Goal: Information Seeking & Learning: Learn about a topic

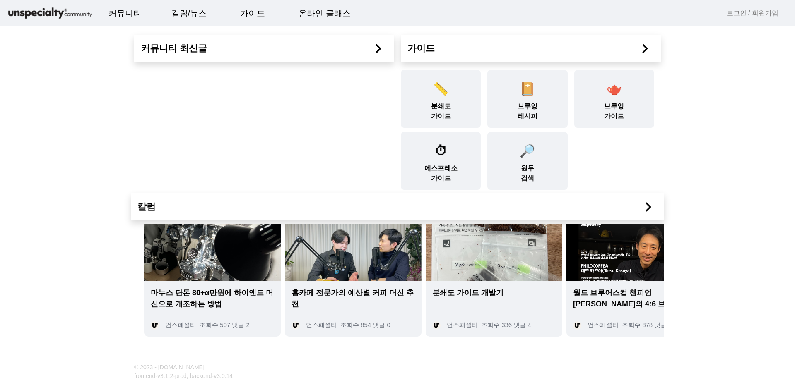
click at [228, 254] on img at bounding box center [212, 252] width 137 height 57
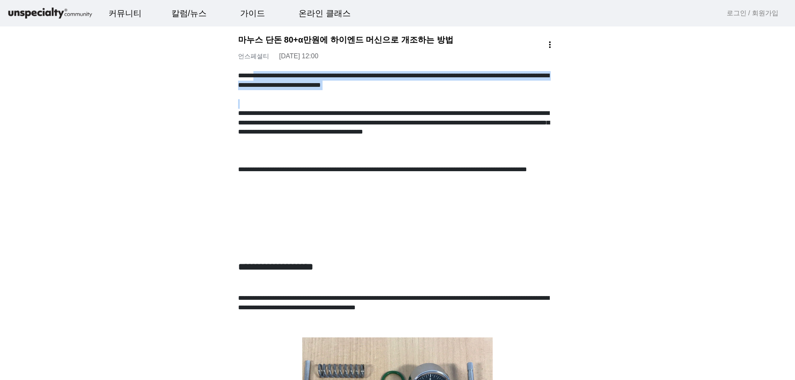
drag, startPoint x: 272, startPoint y: 80, endPoint x: 470, endPoint y: 103, distance: 199.6
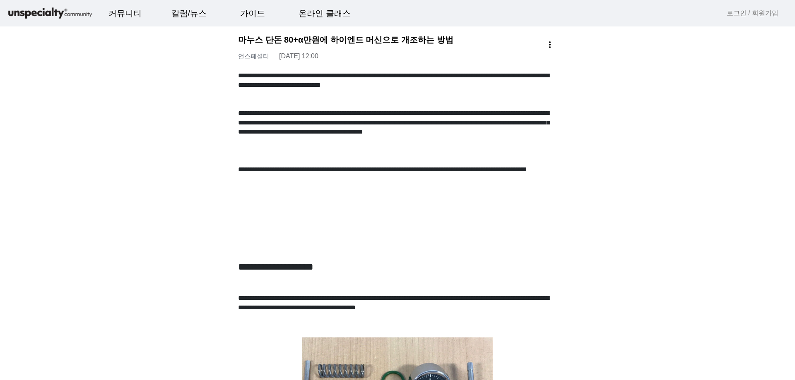
click at [466, 173] on p "**********" at bounding box center [397, 174] width 319 height 19
drag, startPoint x: 284, startPoint y: 90, endPoint x: 423, endPoint y: 95, distance: 138.3
click at [422, 95] on p "**********" at bounding box center [397, 85] width 319 height 28
click at [432, 113] on p "**********" at bounding box center [397, 132] width 319 height 47
drag, startPoint x: 397, startPoint y: 83, endPoint x: 397, endPoint y: 109, distance: 26.1
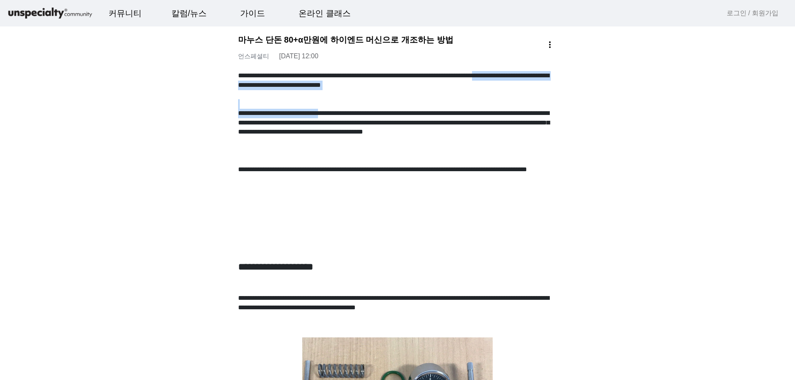
click at [404, 130] on p "**********" at bounding box center [397, 132] width 319 height 47
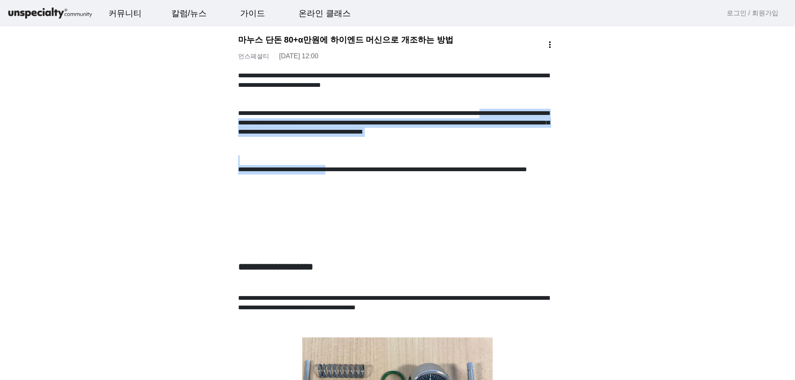
drag, startPoint x: 398, startPoint y: 124, endPoint x: 422, endPoint y: 172, distance: 53.7
drag, startPoint x: 423, startPoint y: 171, endPoint x: 430, endPoint y: 163, distance: 10.9
click at [424, 170] on p "**********" at bounding box center [397, 174] width 319 height 19
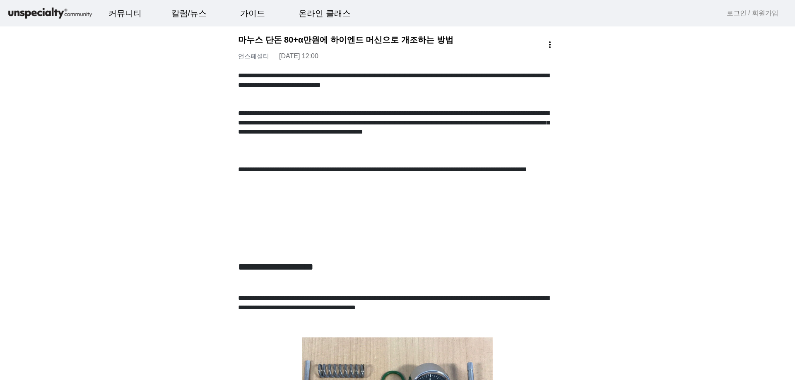
click at [451, 187] on p at bounding box center [397, 189] width 319 height 10
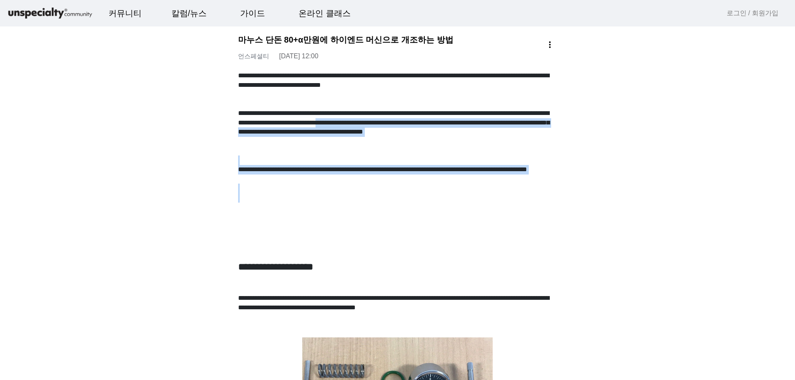
drag, startPoint x: 379, startPoint y: 129, endPoint x: 400, endPoint y: 199, distance: 72.9
click at [347, 190] on p at bounding box center [397, 189] width 319 height 10
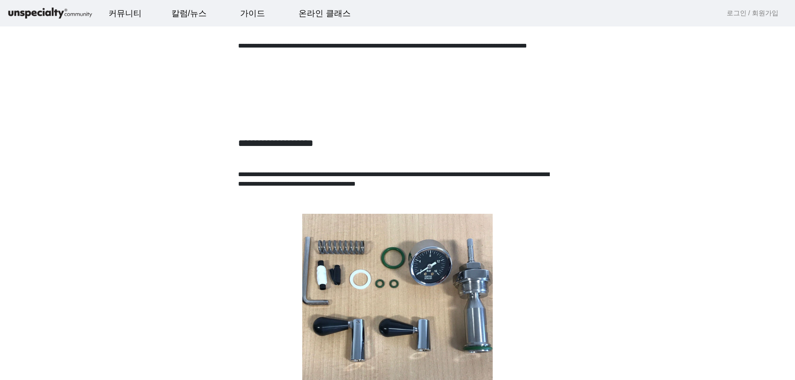
scroll to position [124, 0]
drag, startPoint x: 277, startPoint y: 172, endPoint x: 348, endPoint y: 172, distance: 70.8
click at [348, 172] on p "**********" at bounding box center [397, 184] width 319 height 28
click at [411, 178] on p "**********" at bounding box center [397, 184] width 319 height 28
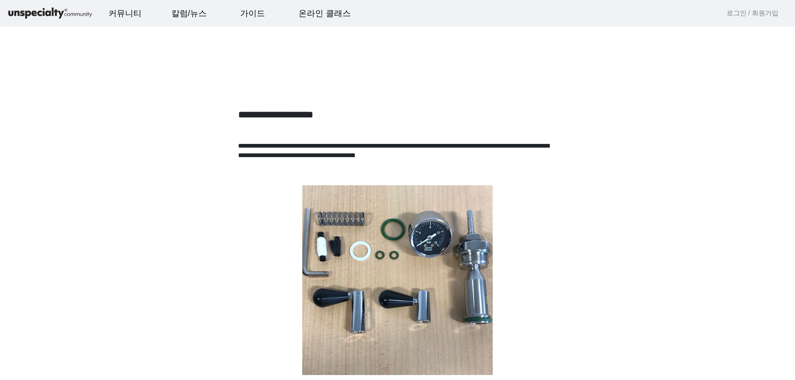
scroll to position [166, 0]
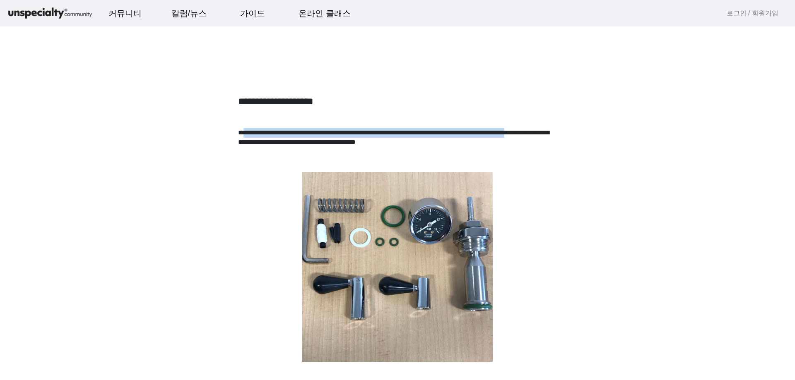
drag, startPoint x: 248, startPoint y: 135, endPoint x: 399, endPoint y: 140, distance: 151.5
click at [399, 140] on p "**********" at bounding box center [397, 142] width 319 height 28
click at [398, 144] on p "**********" at bounding box center [397, 142] width 319 height 28
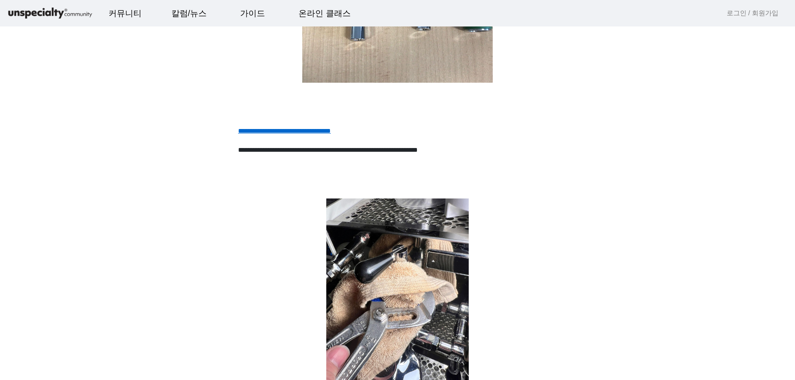
scroll to position [538, 0]
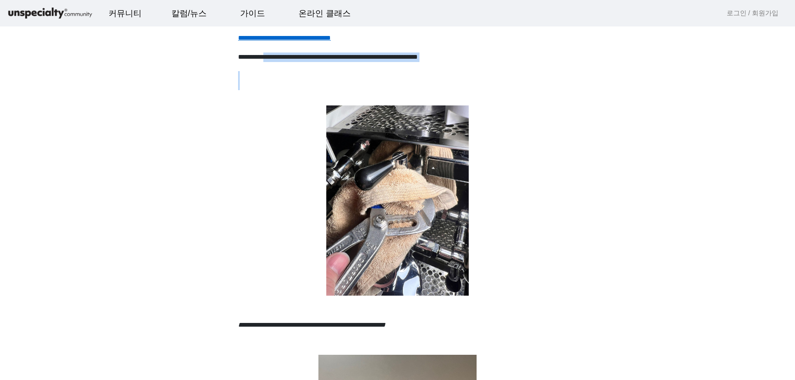
drag, startPoint x: 283, startPoint y: 57, endPoint x: 535, endPoint y: 88, distance: 254.4
click at [535, 89] on p at bounding box center [397, 86] width 319 height 10
drag, startPoint x: 390, startPoint y: 56, endPoint x: 392, endPoint y: 68, distance: 12.2
click at [392, 68] on p "**********" at bounding box center [397, 62] width 319 height 19
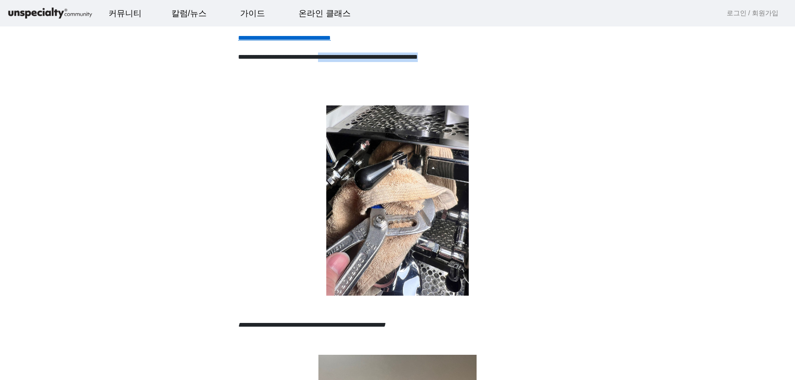
drag, startPoint x: 392, startPoint y: 71, endPoint x: 392, endPoint y: 75, distance: 4.2
click at [392, 71] on p "**********" at bounding box center [397, 62] width 319 height 19
click at [506, 134] on img at bounding box center [397, 201] width 319 height 190
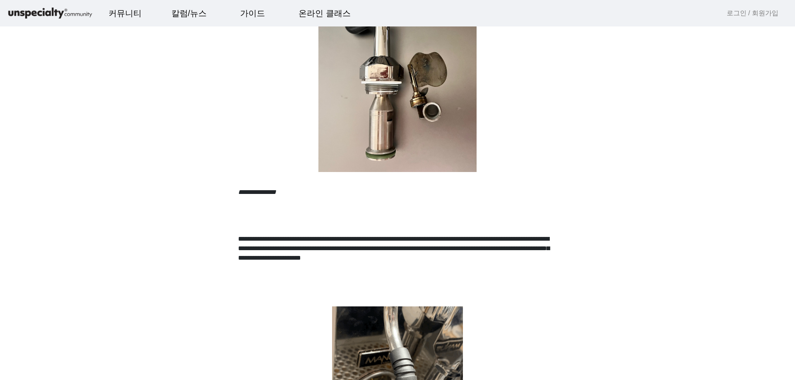
scroll to position [993, 0]
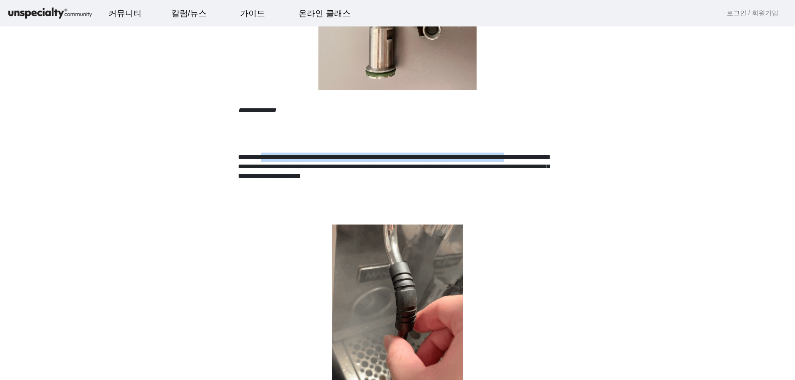
drag, startPoint x: 298, startPoint y: 158, endPoint x: 455, endPoint y: 164, distance: 157.4
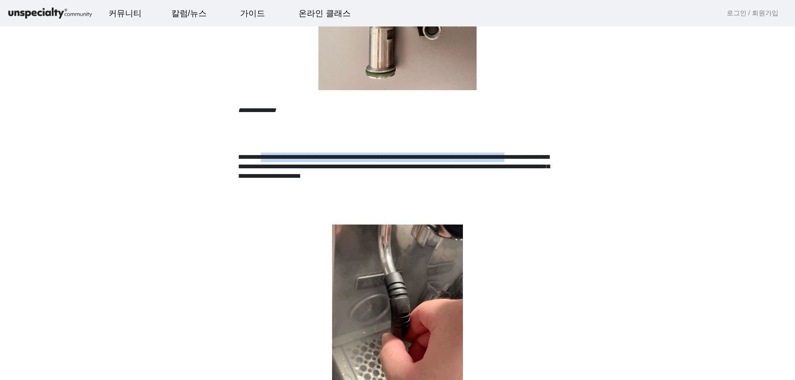
click at [454, 163] on p "**********" at bounding box center [397, 176] width 319 height 47
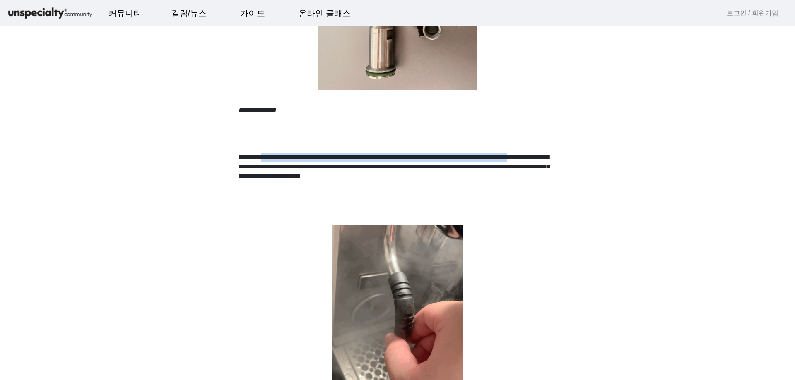
click at [456, 168] on p "**********" at bounding box center [397, 176] width 319 height 47
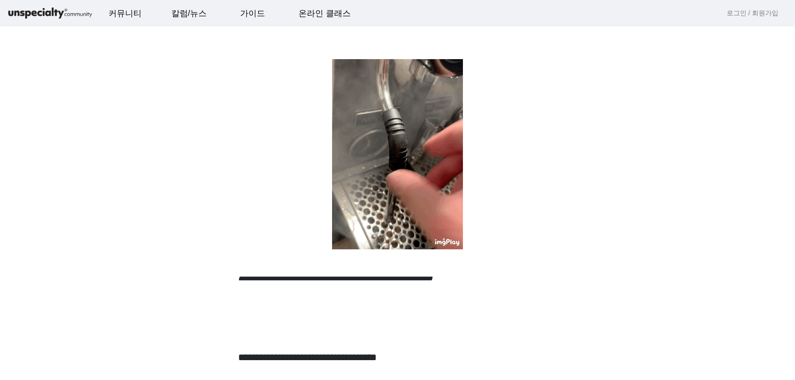
scroll to position [1200, 0]
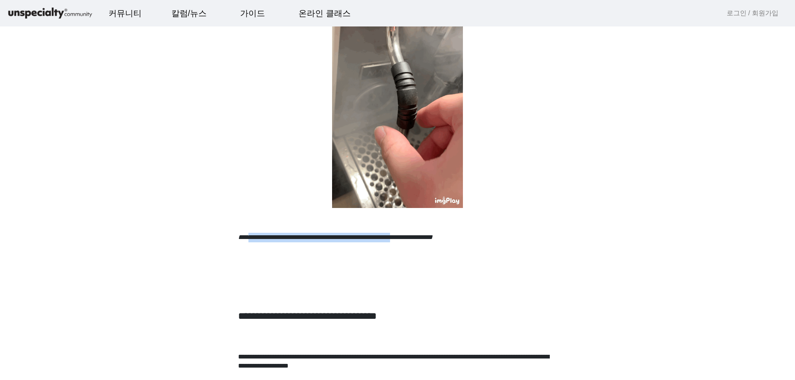
drag, startPoint x: 260, startPoint y: 237, endPoint x: 538, endPoint y: 238, distance: 277.7
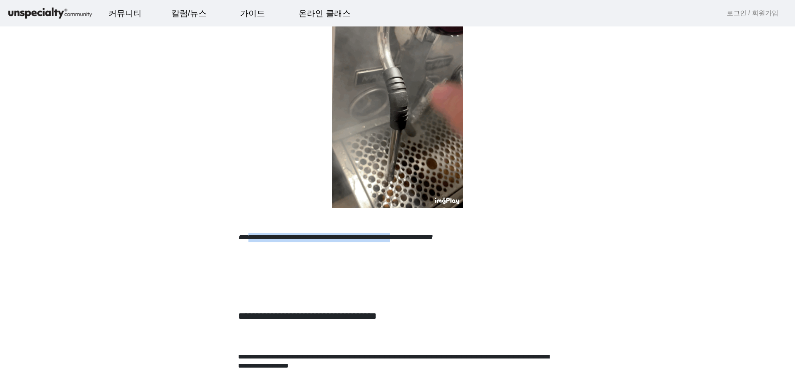
click at [432, 238] on em "**********" at bounding box center [335, 237] width 195 height 6
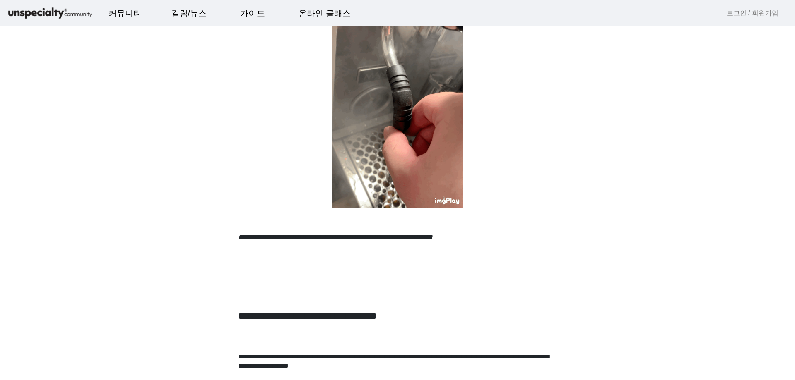
click at [532, 262] on p at bounding box center [397, 257] width 319 height 10
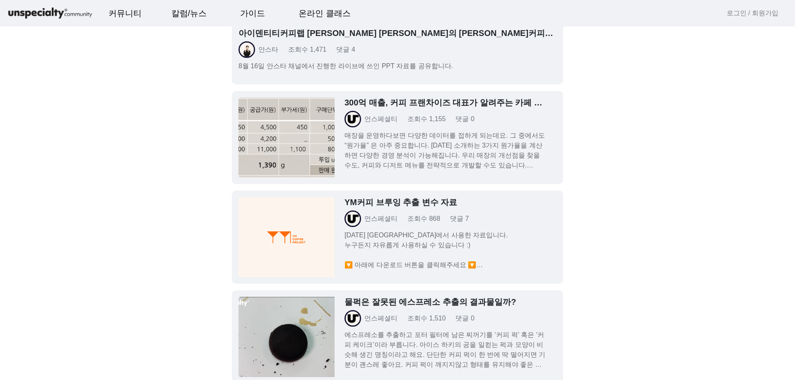
scroll to position [6001, 0]
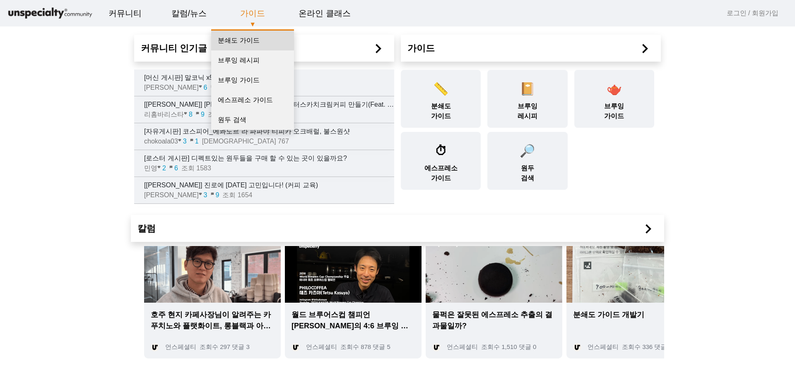
click at [255, 40] on link "분쇄도 가이드" at bounding box center [252, 41] width 83 height 20
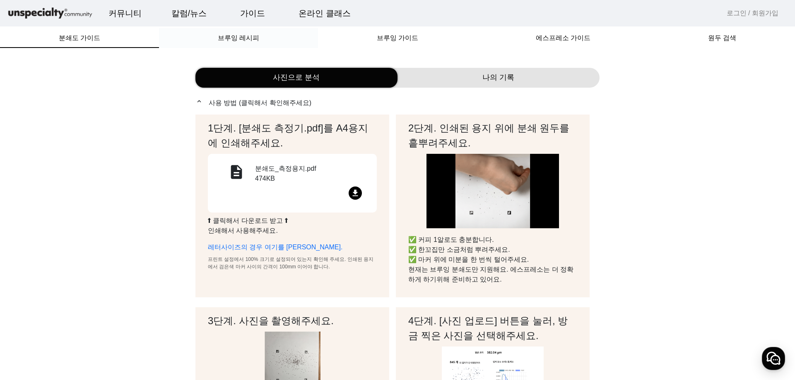
click at [233, 38] on span "브루잉 레시피" at bounding box center [238, 38] width 41 height 7
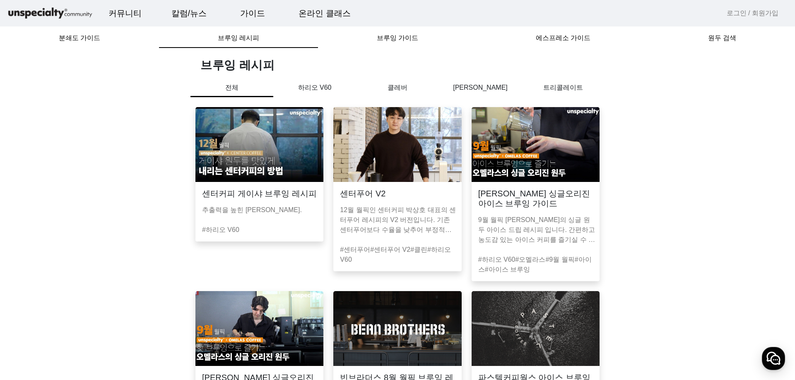
click at [315, 89] on p "하리오 V60" at bounding box center [314, 88] width 83 height 10
click at [397, 35] on span "브루잉 가이드" at bounding box center [397, 38] width 41 height 7
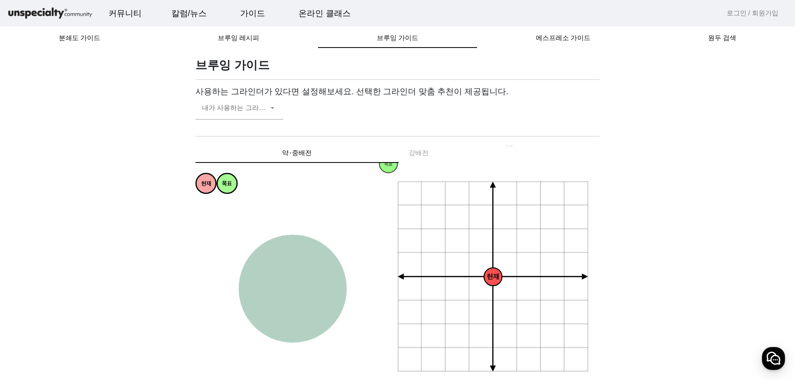
scroll to position [41, 0]
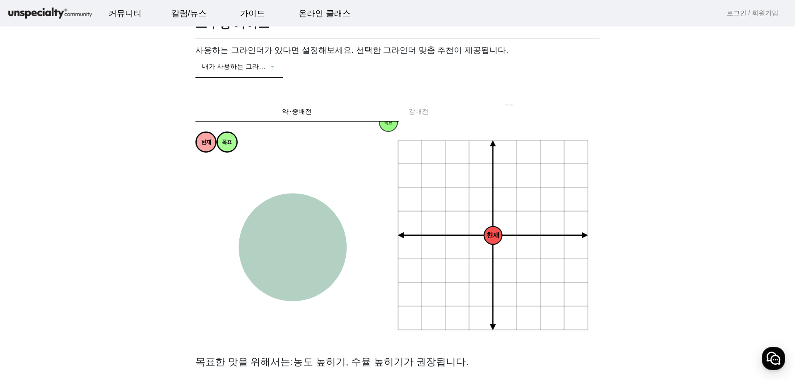
click at [233, 72] on span at bounding box center [235, 70] width 66 height 10
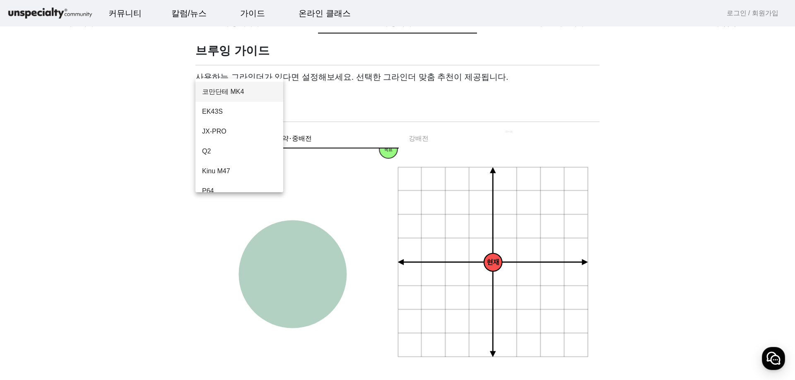
scroll to position [0, 0]
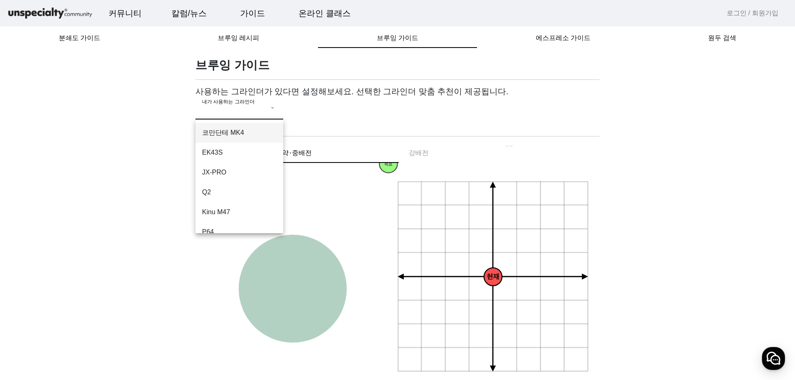
drag, startPoint x: 94, startPoint y: 135, endPoint x: 139, endPoint y: 108, distance: 52.2
click at [94, 136] on div at bounding box center [397, 190] width 795 height 380
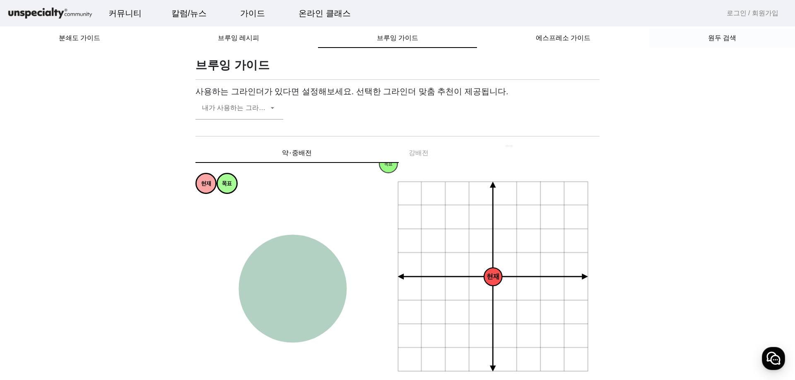
click at [708, 40] on div "원두 검색" at bounding box center [722, 38] width 146 height 20
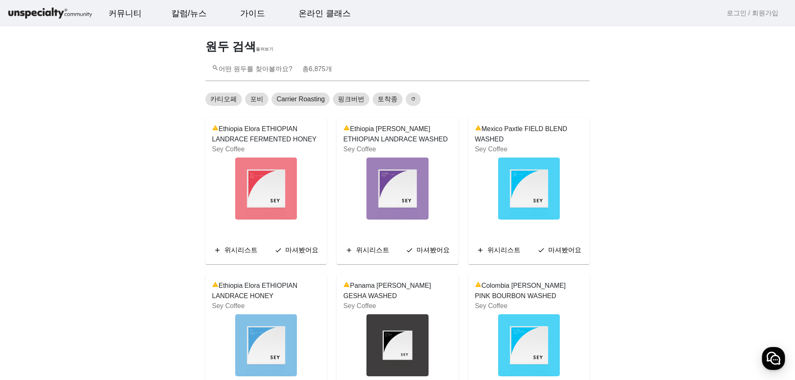
scroll to position [41, 0]
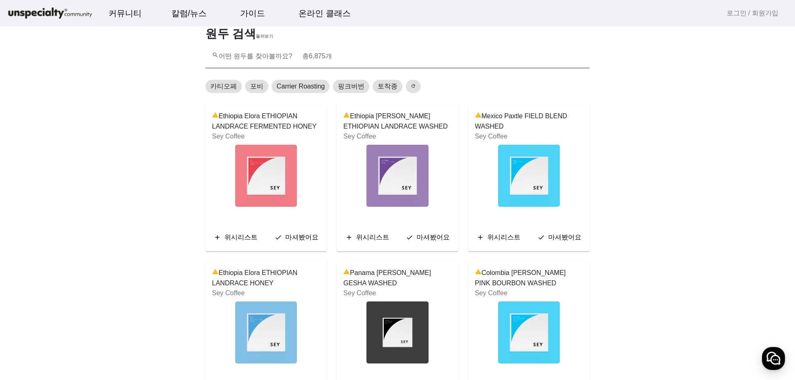
click at [265, 60] on mat-label "search 어떤 원두를 찾아볼까요? 총 6,875 개" at bounding box center [272, 56] width 120 height 7
click at [265, 60] on input "search 어떤 원두를 찾아볼까요? 총 6,875 개" at bounding box center [397, 60] width 371 height 10
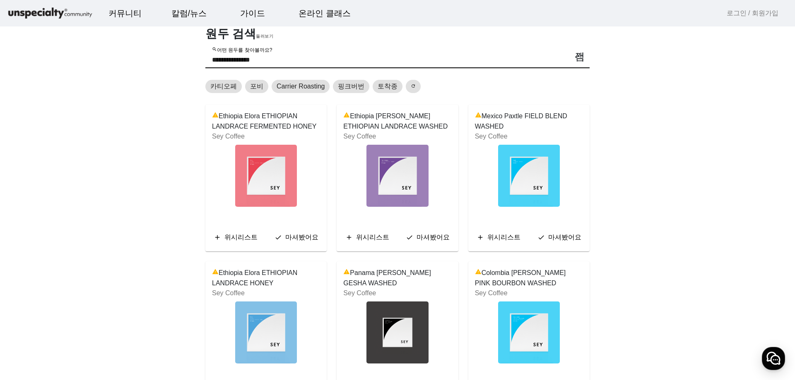
type input "**********"
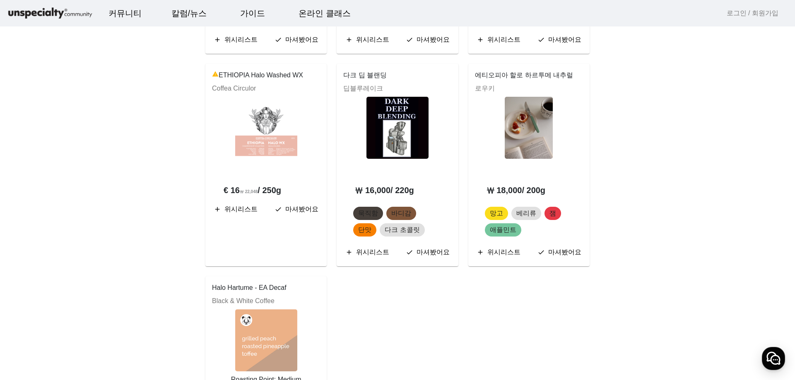
scroll to position [248, 0]
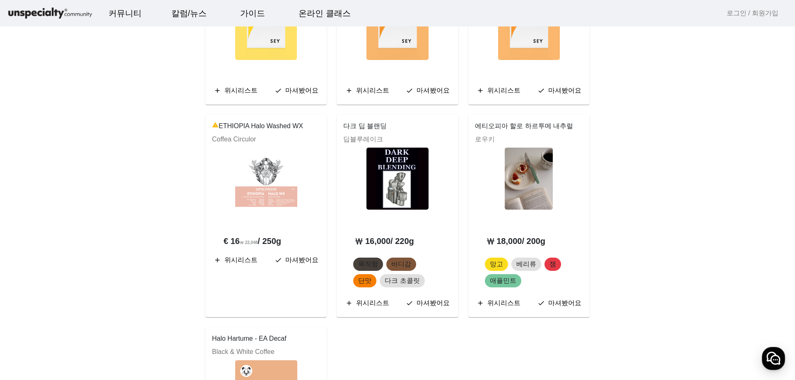
click at [280, 176] on img at bounding box center [266, 179] width 62 height 62
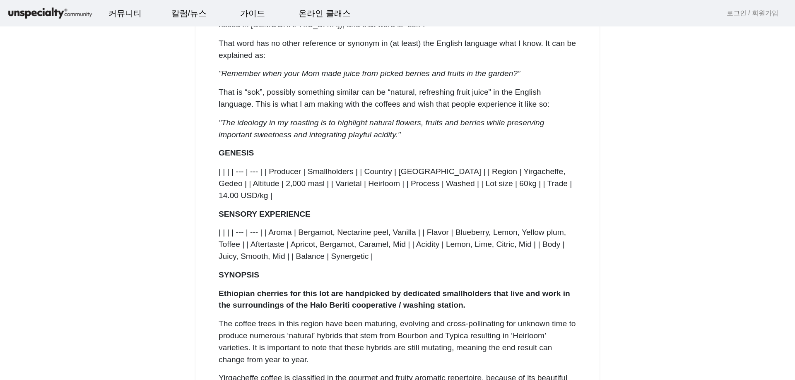
scroll to position [455, 0]
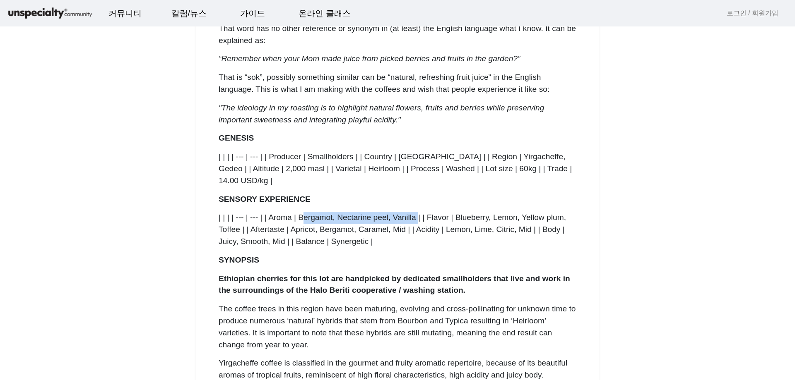
drag, startPoint x: 308, startPoint y: 222, endPoint x: 427, endPoint y: 221, distance: 119.6
click at [427, 221] on p "| | | | --- | --- | | Aroma | Bergamot, Nectarine peel, Vanilla | | Flavor | Bl…" at bounding box center [398, 230] width 358 height 36
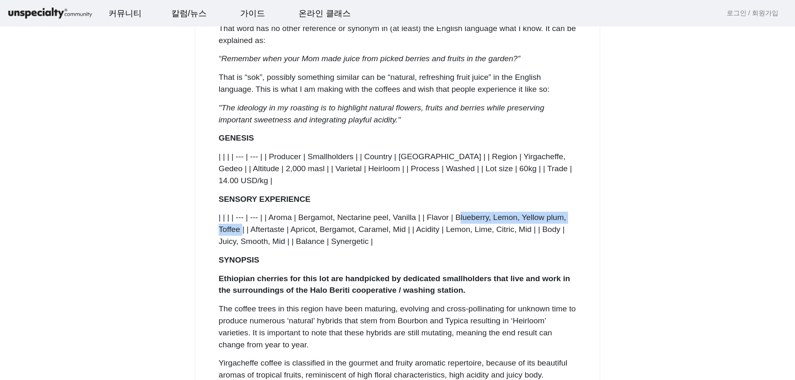
drag, startPoint x: 469, startPoint y: 220, endPoint x: 268, endPoint y: 230, distance: 201.8
click at [268, 230] on p "| | | | --- | --- | | Aroma | Bergamot, Nectarine peel, Vanilla | | Flavor | Bl…" at bounding box center [398, 230] width 358 height 36
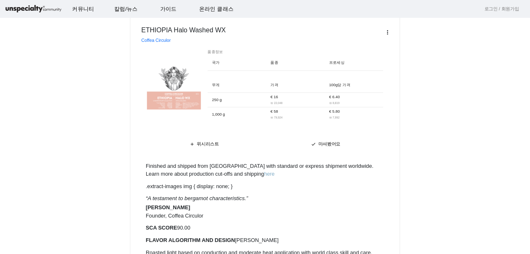
scroll to position [0, 0]
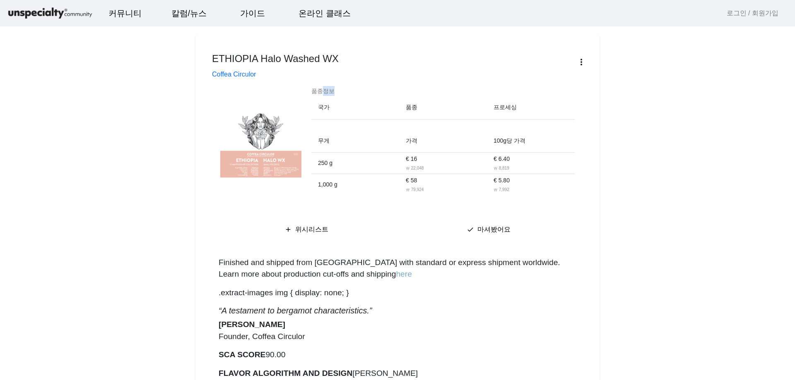
drag, startPoint x: 322, startPoint y: 93, endPoint x: 367, endPoint y: 101, distance: 45.7
click at [365, 94] on div "품종정보 국가 품종 프로세싱 무게 가격 100g당 가격 250 g € 16 ₩ 22,048 € 6.40 ₩ 8,819 1,000 g € 58 …" at bounding box center [442, 141] width 273 height 116
drag, startPoint x: 378, startPoint y: 103, endPoint x: 420, endPoint y: 123, distance: 47.2
click at [382, 106] on th "국가" at bounding box center [355, 107] width 88 height 23
click at [278, 156] on img at bounding box center [260, 140] width 81 height 81
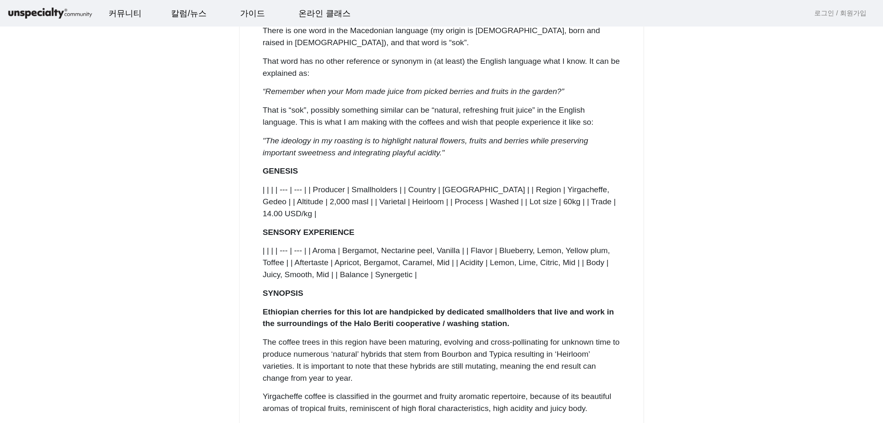
scroll to position [238, 0]
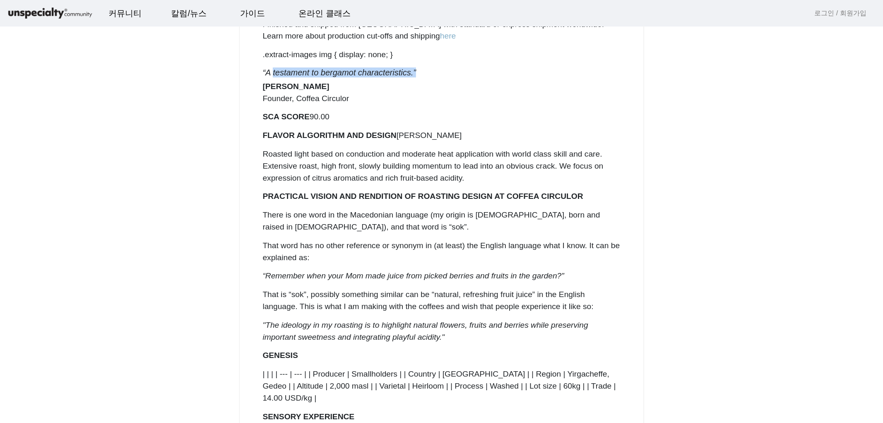
drag, startPoint x: 274, startPoint y: 76, endPoint x: 413, endPoint y: 90, distance: 139.4
click at [409, 136] on p "FLAVOR ALGORITHM AND DESIGN [PERSON_NAME]" at bounding box center [442, 136] width 358 height 12
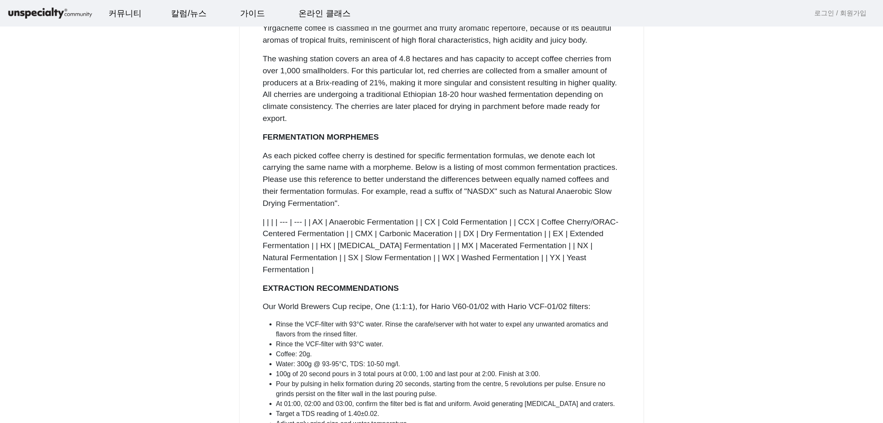
scroll to position [1020, 0]
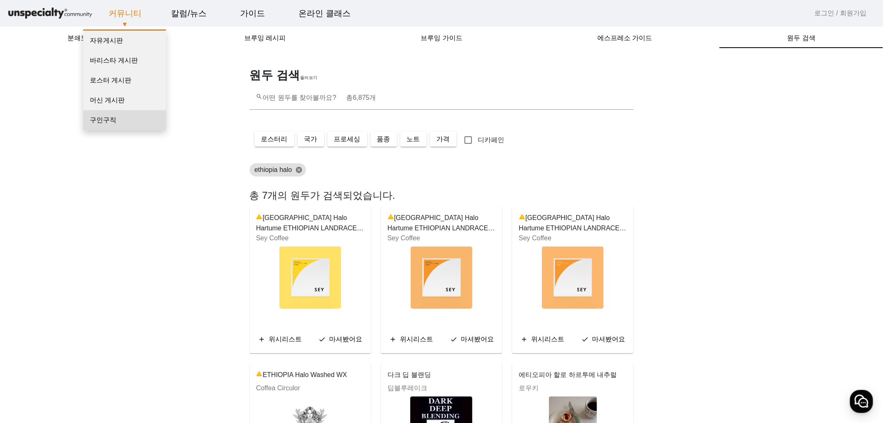
click at [109, 121] on link "구인구직" at bounding box center [124, 120] width 83 height 20
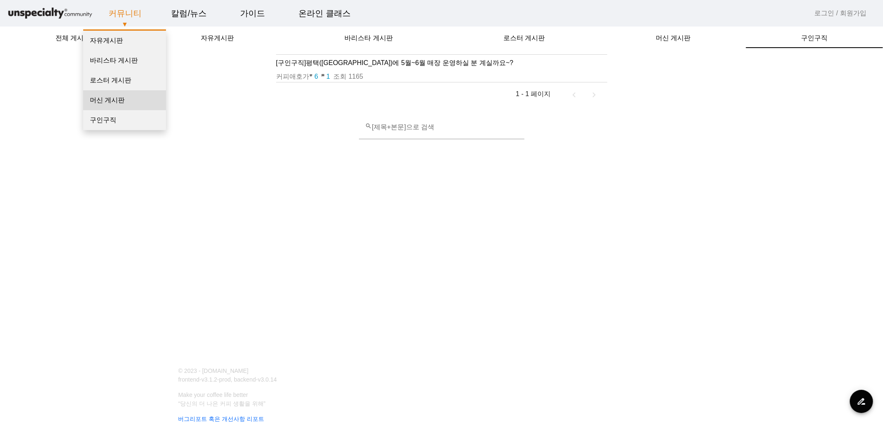
click at [122, 103] on link "머신 게시판" at bounding box center [124, 100] width 83 height 20
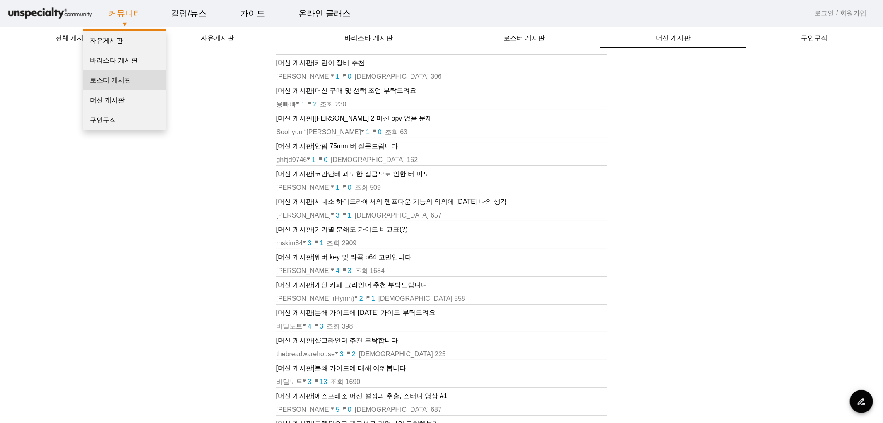
click at [122, 78] on link "로스터 게시판" at bounding box center [124, 80] width 83 height 20
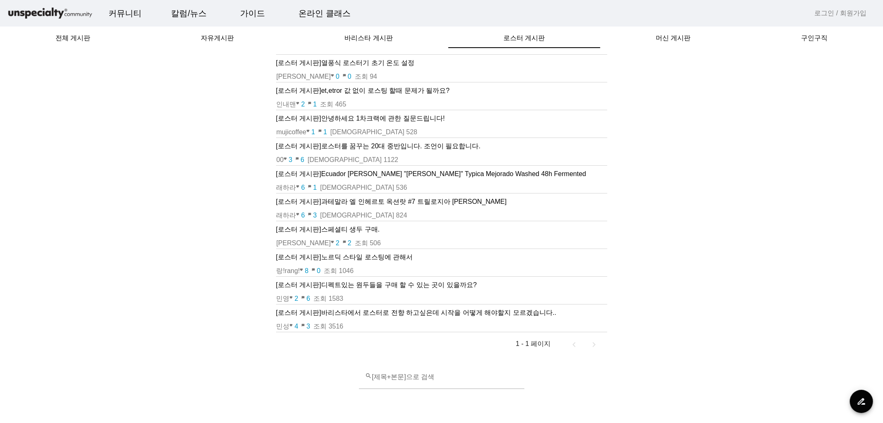
click at [48, 9] on img at bounding box center [50, 13] width 87 height 14
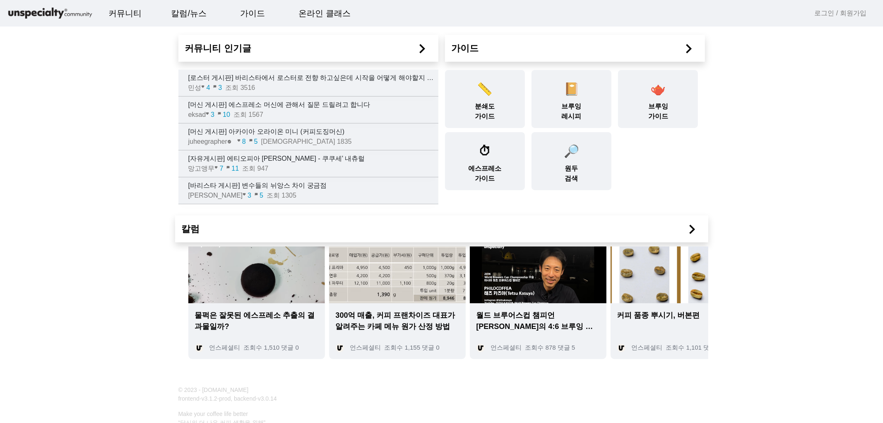
click at [694, 230] on mat-icon "chevron_right" at bounding box center [692, 229] width 19 height 19
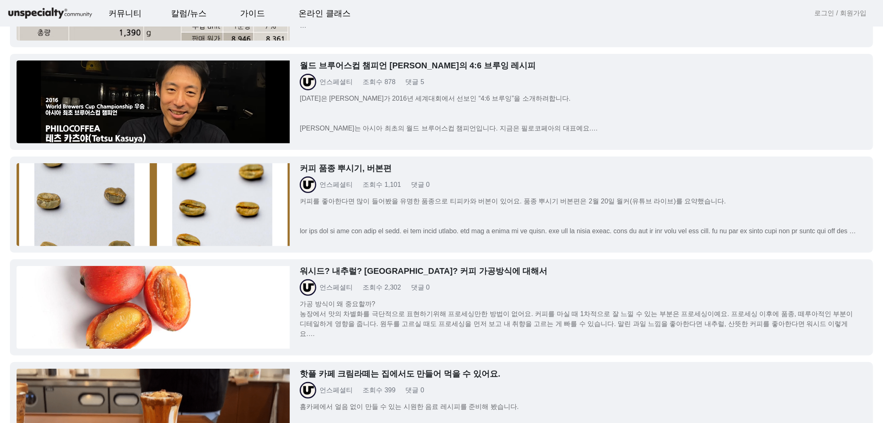
scroll to position [230, 0]
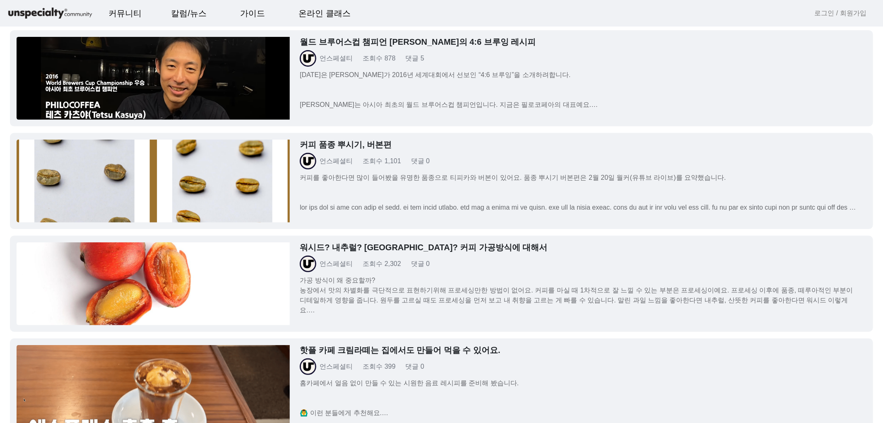
click at [588, 173] on p "커피를 좋아한다면 많이 들어봤을 유명한 품종으로 티피카와 버본이 있어요. 품종 뿌시기 버본편은 [DATE] 월커(유튜브 라이브)를 요약했습니다…" at bounding box center [578, 193] width 557 height 40
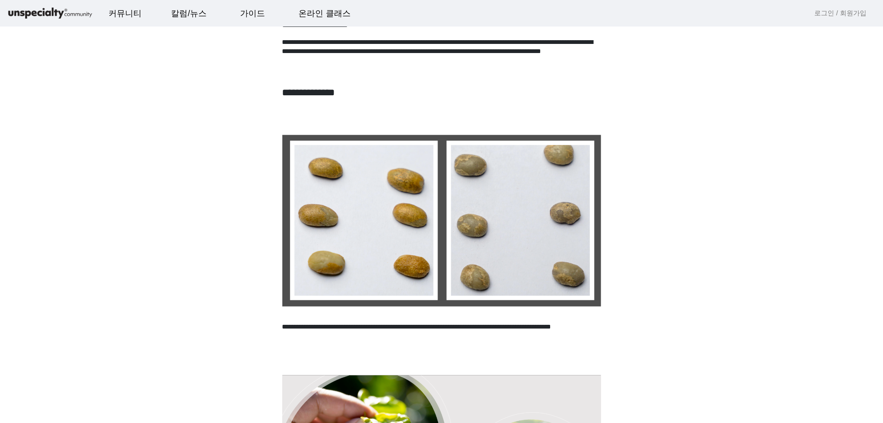
scroll to position [781, 0]
drag, startPoint x: 524, startPoint y: 331, endPoint x: 526, endPoint y: 343, distance: 12.7
click at [530, 344] on p at bounding box center [441, 345] width 319 height 10
click at [495, 325] on p "**********" at bounding box center [441, 331] width 319 height 19
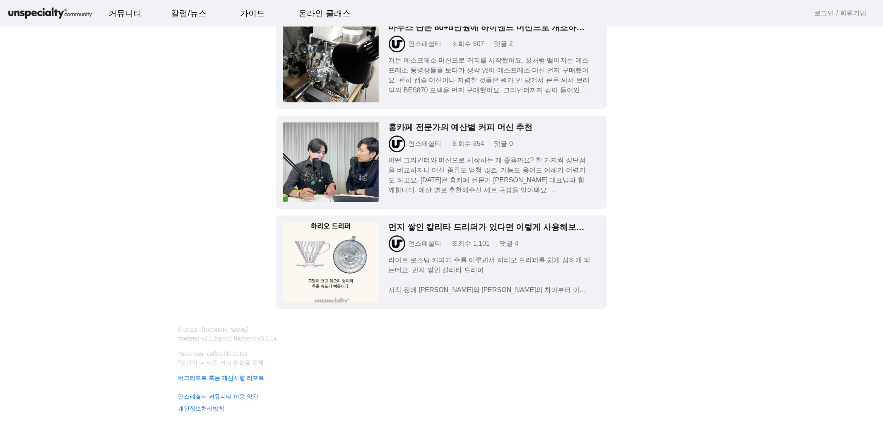
scroll to position [4508, 0]
